Goal: Information Seeking & Learning: Learn about a topic

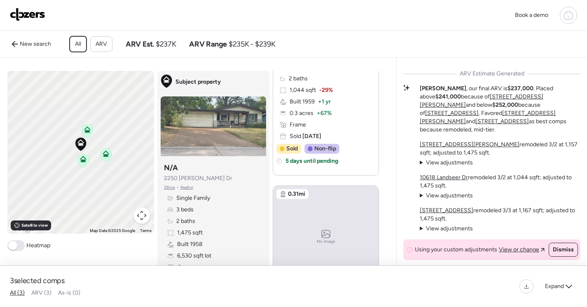
scroll to position [2, 0]
click at [477, 108] on u "[STREET_ADDRESS][PERSON_NAME]" at bounding box center [482, 100] width 124 height 15
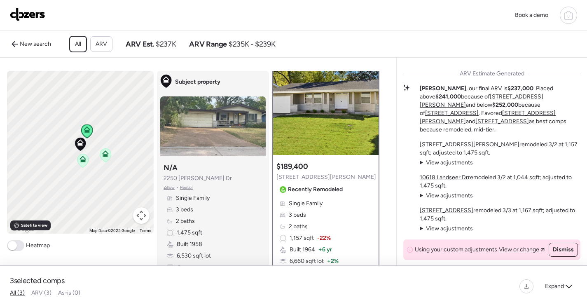
scroll to position [0, 0]
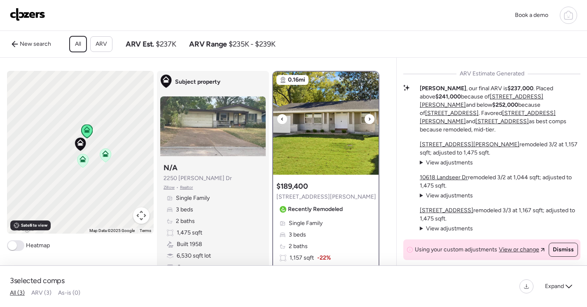
click at [321, 129] on img at bounding box center [325, 123] width 105 height 103
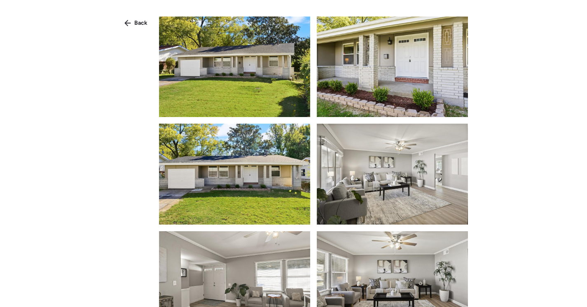
click at [281, 102] on img at bounding box center [234, 66] width 151 height 100
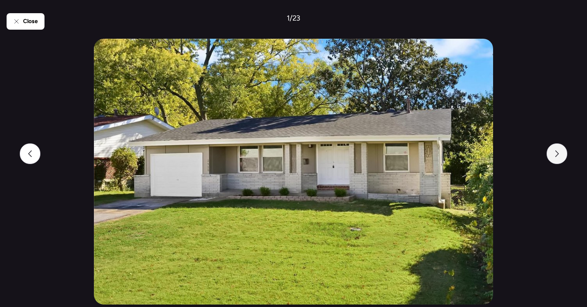
click at [556, 153] on icon at bounding box center [557, 153] width 7 height 7
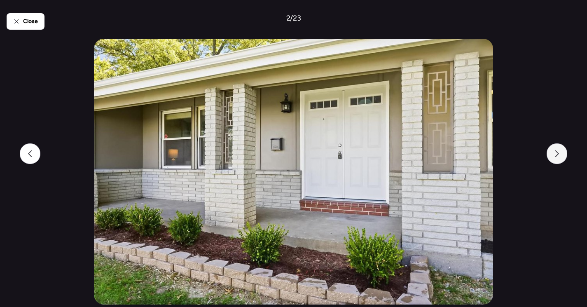
click at [556, 153] on icon at bounding box center [557, 153] width 7 height 7
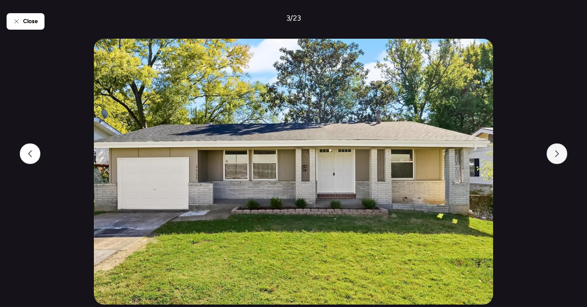
click at [556, 153] on icon at bounding box center [557, 153] width 7 height 7
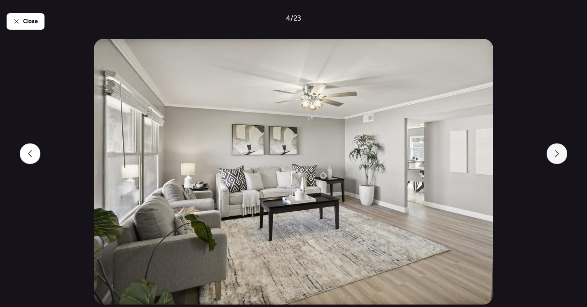
click at [556, 153] on icon at bounding box center [557, 153] width 7 height 7
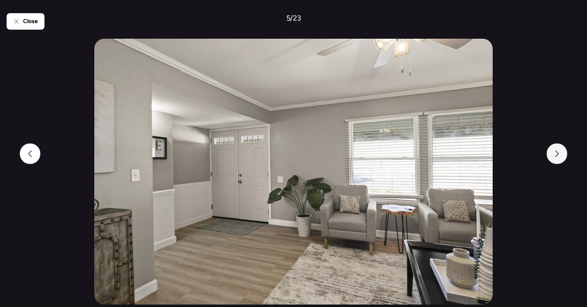
click at [556, 153] on icon at bounding box center [557, 153] width 7 height 7
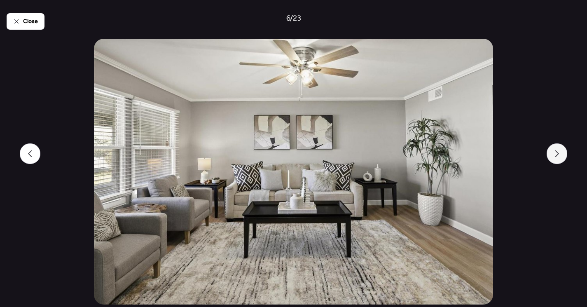
click at [556, 153] on icon at bounding box center [557, 153] width 7 height 7
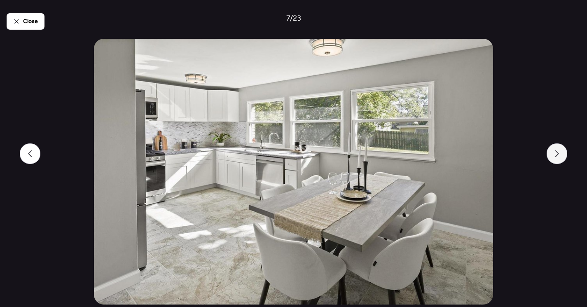
click at [556, 153] on icon at bounding box center [557, 153] width 7 height 7
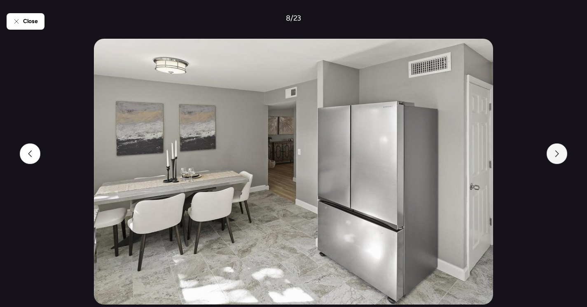
click at [556, 153] on icon at bounding box center [557, 153] width 7 height 7
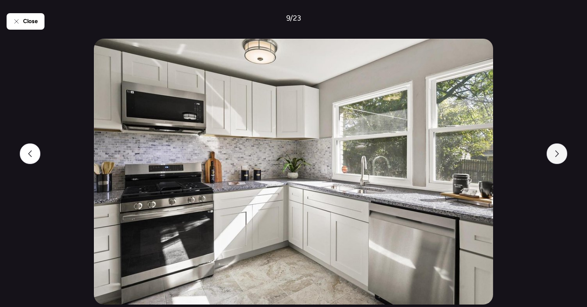
click at [556, 153] on icon at bounding box center [557, 153] width 7 height 7
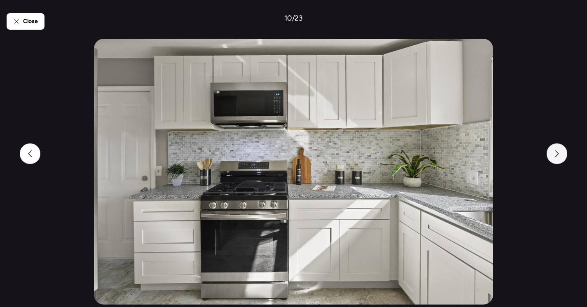
click at [556, 153] on icon at bounding box center [557, 153] width 7 height 7
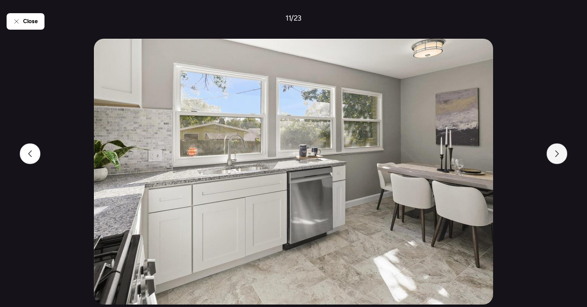
click at [556, 153] on icon at bounding box center [557, 153] width 7 height 7
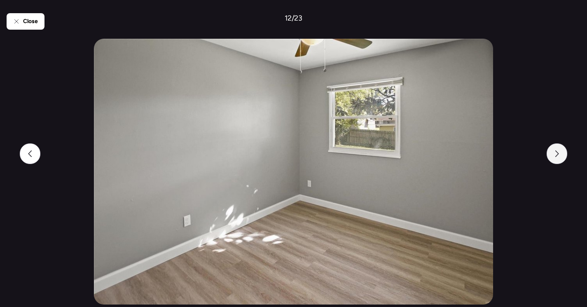
click at [556, 153] on icon at bounding box center [557, 153] width 7 height 7
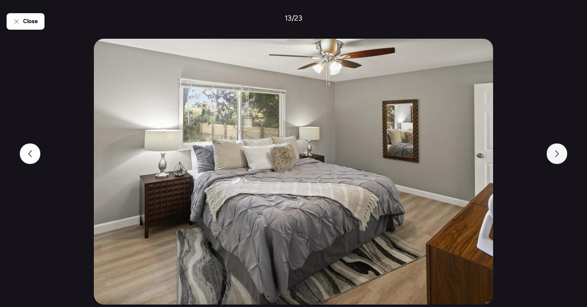
click at [556, 153] on icon at bounding box center [557, 153] width 7 height 7
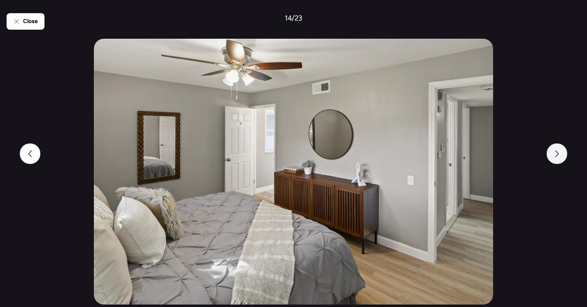
click at [556, 153] on icon at bounding box center [557, 153] width 7 height 7
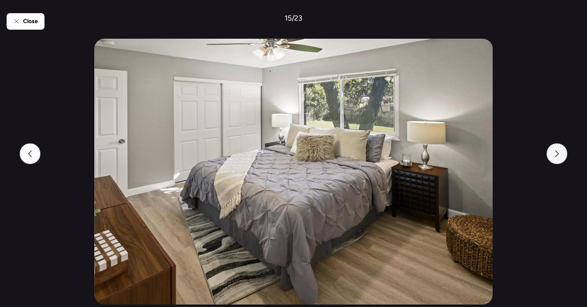
click at [556, 153] on icon at bounding box center [557, 153] width 7 height 7
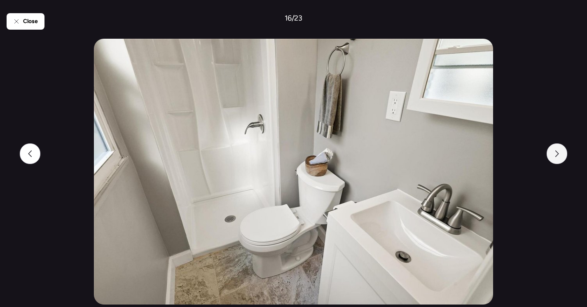
click at [556, 153] on icon at bounding box center [557, 153] width 7 height 7
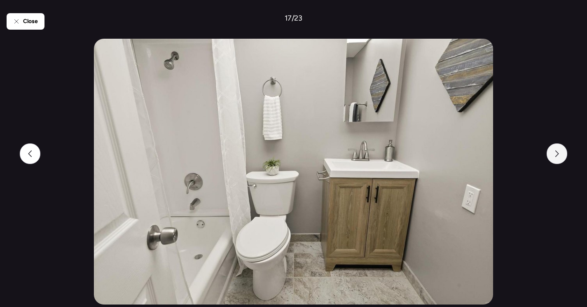
click at [556, 153] on icon at bounding box center [557, 153] width 7 height 7
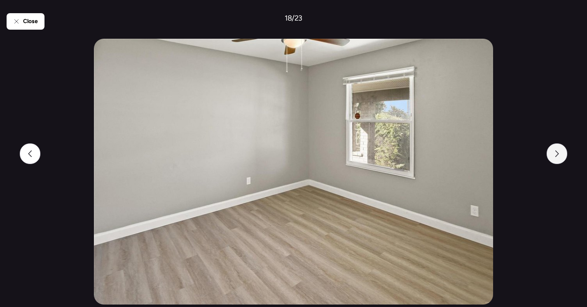
click at [556, 153] on icon at bounding box center [557, 153] width 7 height 7
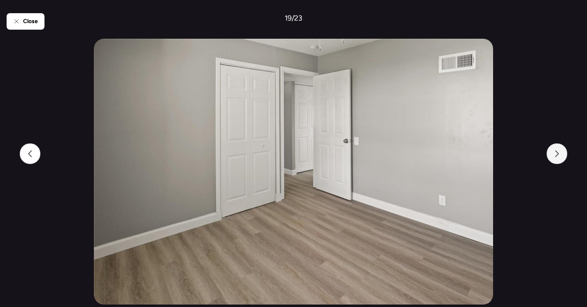
click at [556, 153] on icon at bounding box center [557, 153] width 7 height 7
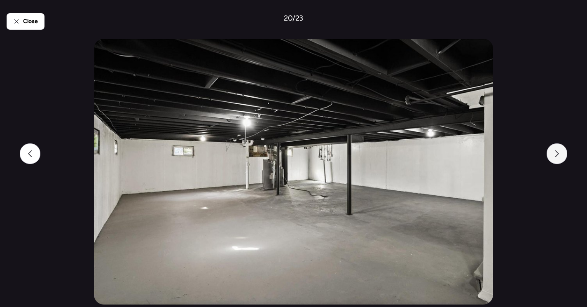
click at [556, 153] on icon at bounding box center [557, 153] width 7 height 7
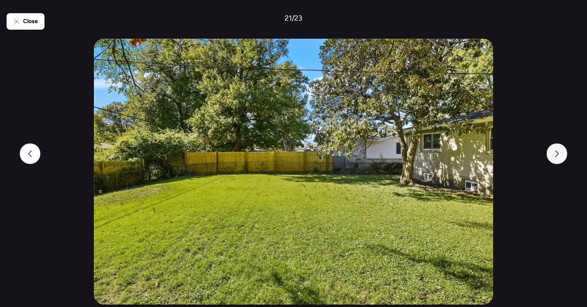
click at [556, 153] on icon at bounding box center [557, 153] width 7 height 7
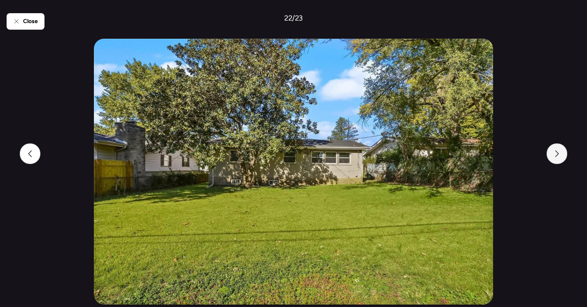
click at [556, 153] on icon at bounding box center [557, 153] width 7 height 7
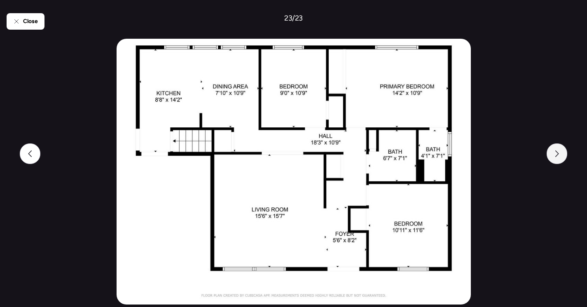
click at [556, 153] on icon at bounding box center [557, 153] width 7 height 7
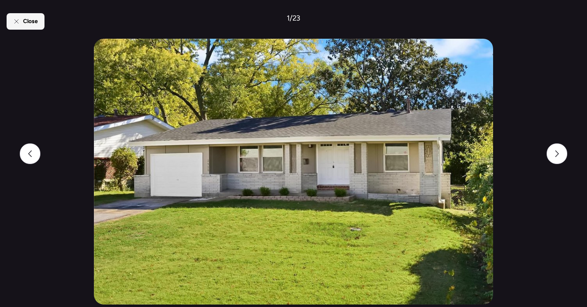
click at [12, 23] on div "Close" at bounding box center [26, 21] width 38 height 16
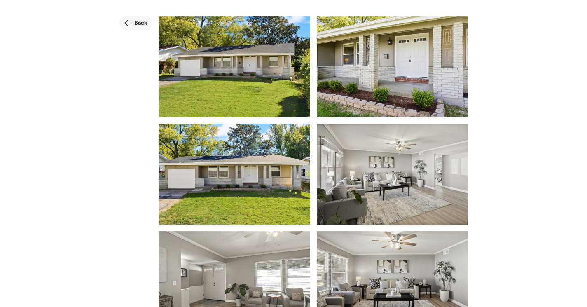
click at [133, 23] on div "Back" at bounding box center [135, 22] width 33 height 13
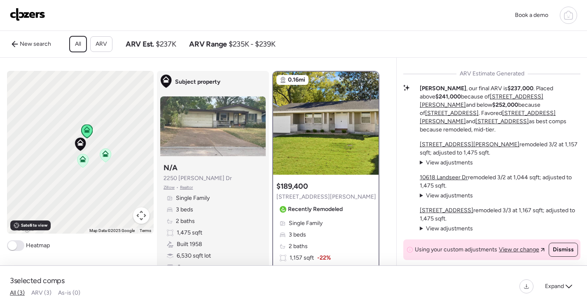
click at [80, 162] on icon at bounding box center [82, 160] width 5 height 2
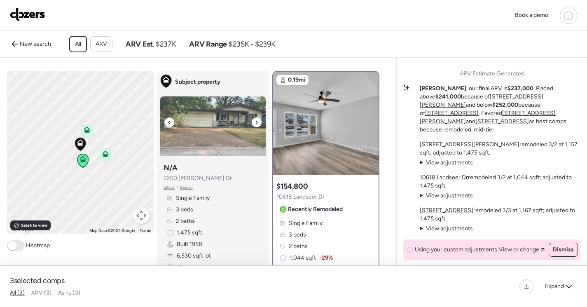
click at [220, 143] on img at bounding box center [212, 126] width 105 height 60
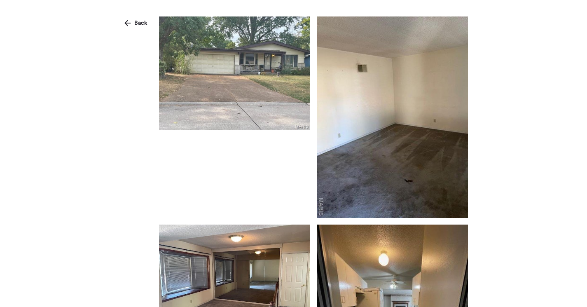
click at [232, 63] on img at bounding box center [234, 72] width 151 height 113
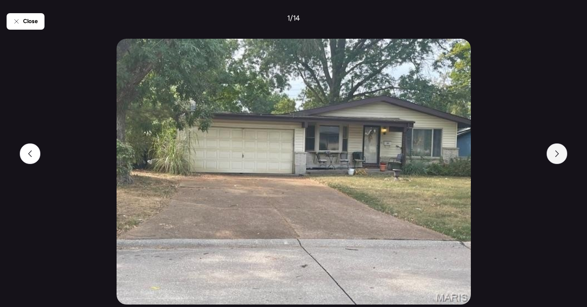
click at [555, 157] on div at bounding box center [557, 153] width 21 height 21
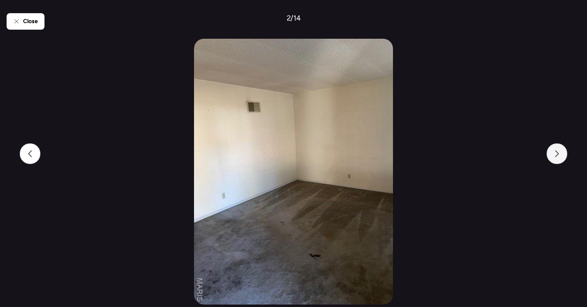
click at [555, 157] on div at bounding box center [557, 153] width 21 height 21
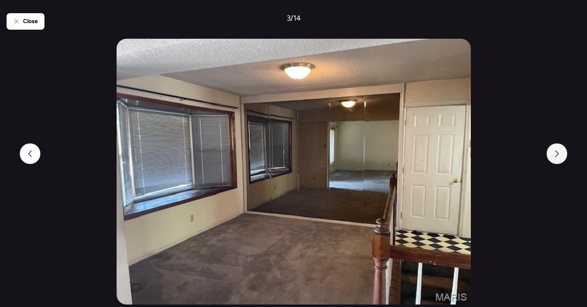
click at [555, 157] on div at bounding box center [557, 153] width 21 height 21
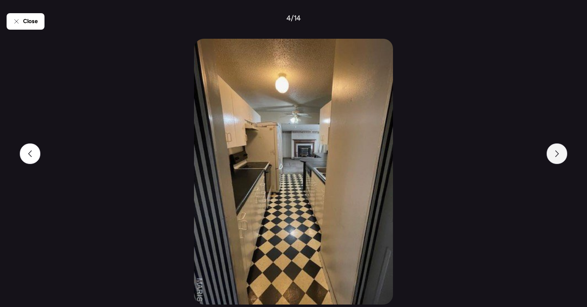
click at [555, 157] on div at bounding box center [557, 153] width 21 height 21
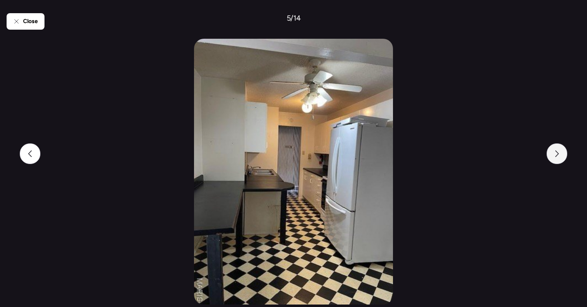
click at [555, 157] on div at bounding box center [557, 153] width 21 height 21
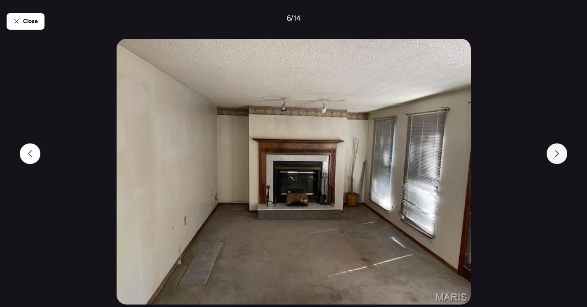
click at [555, 157] on div at bounding box center [557, 153] width 21 height 21
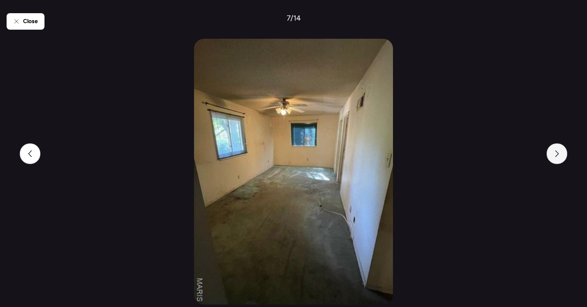
click at [555, 157] on div at bounding box center [557, 153] width 21 height 21
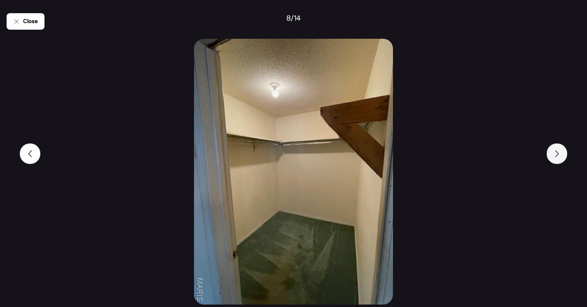
click at [555, 157] on div at bounding box center [557, 153] width 21 height 21
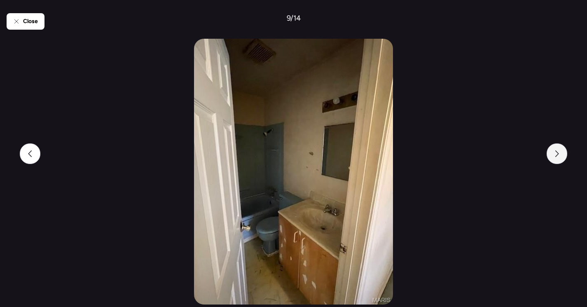
click at [555, 157] on div at bounding box center [557, 153] width 21 height 21
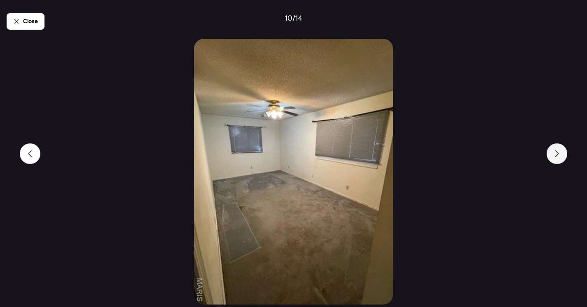
click at [555, 157] on div at bounding box center [557, 153] width 21 height 21
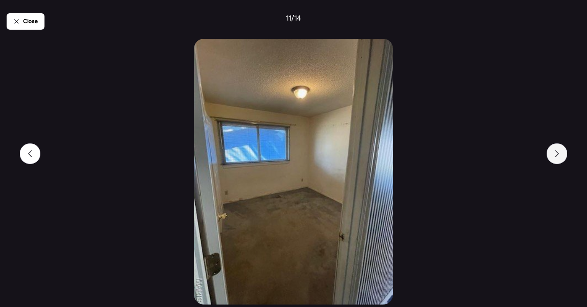
click at [555, 157] on div at bounding box center [557, 153] width 21 height 21
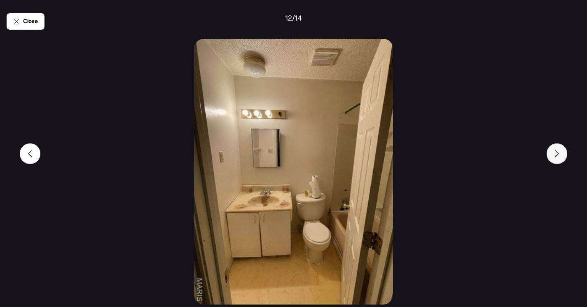
click at [555, 157] on div at bounding box center [557, 153] width 21 height 21
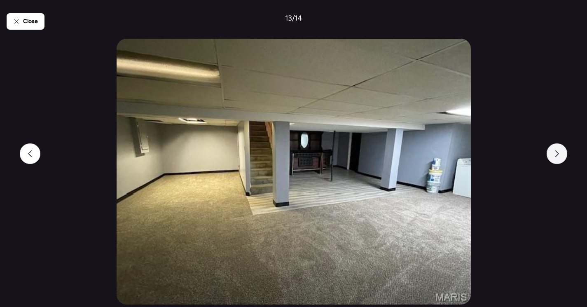
click at [555, 157] on div at bounding box center [557, 153] width 21 height 21
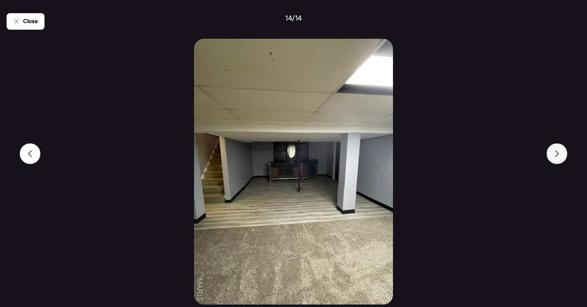
click at [555, 157] on div at bounding box center [557, 153] width 21 height 21
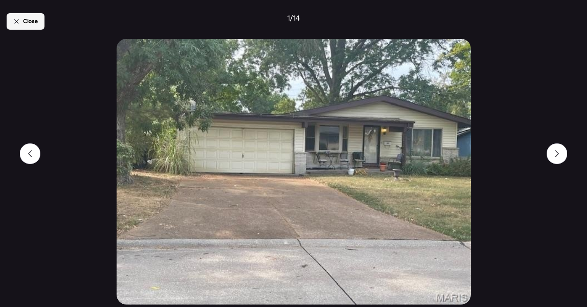
click at [20, 19] on div "Close" at bounding box center [26, 21] width 38 height 16
